Goal: Task Accomplishment & Management: Manage account settings

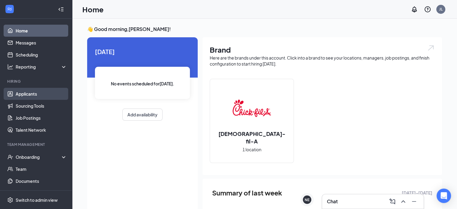
click at [39, 92] on link "Applicants" at bounding box center [41, 94] width 51 height 12
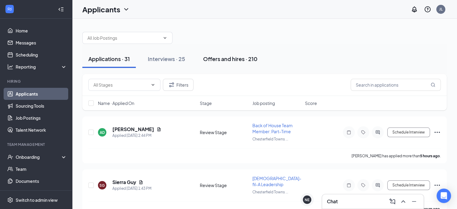
click at [211, 58] on div "Offers and hires · 210" at bounding box center [230, 59] width 54 height 8
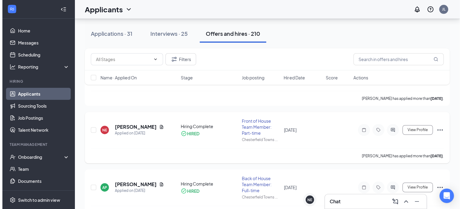
scroll to position [180, 0]
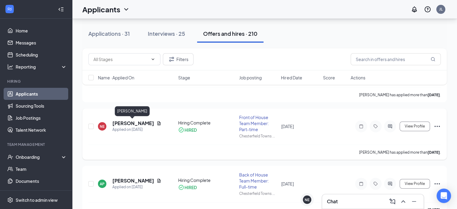
click at [132, 124] on h5 "[PERSON_NAME]" at bounding box center [133, 123] width 42 height 7
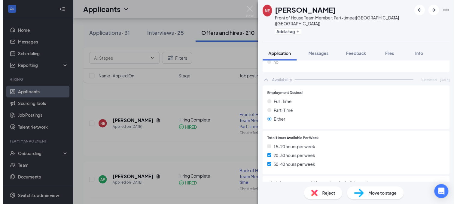
scroll to position [421, 0]
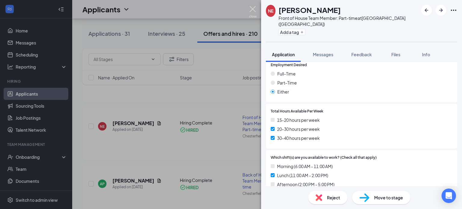
click at [251, 9] on img at bounding box center [253, 12] width 8 height 12
